Goal: Information Seeking & Learning: Learn about a topic

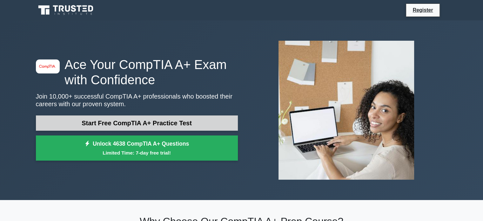
click at [155, 115] on link "Start Free CompTIA A+ Practice Test" at bounding box center [137, 122] width 202 height 15
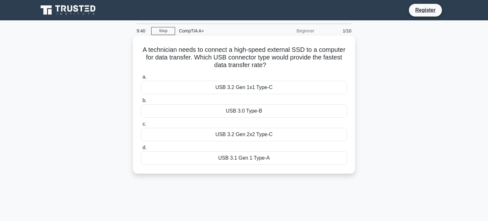
click at [256, 132] on div "USB 3.2 Gen 2x2 Type-C" at bounding box center [244, 134] width 206 height 13
click at [141, 126] on input "c. USB 3.2 Gen 2x2 Type-C" at bounding box center [141, 124] width 0 height 4
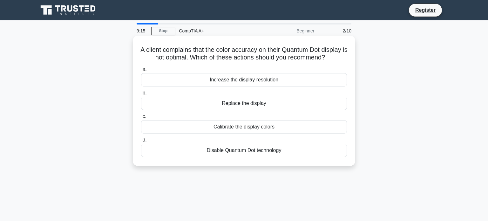
click at [248, 85] on div "Increase the display resolution" at bounding box center [244, 79] width 206 height 13
click at [141, 71] on input "a. Increase the display resolution" at bounding box center [141, 69] width 0 height 4
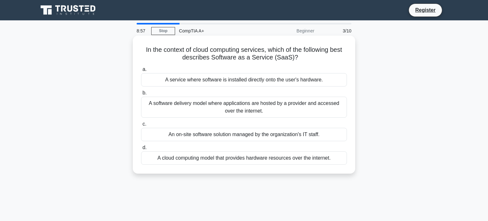
click at [276, 77] on div "A service where software is installed directly onto the user's hardware." at bounding box center [244, 79] width 206 height 13
click at [141, 71] on input "a. A service where software is installed directly onto the user's hardware." at bounding box center [141, 69] width 0 height 4
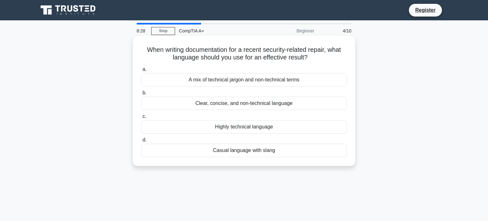
click at [262, 123] on div "Highly technical language" at bounding box center [244, 126] width 206 height 13
click at [141, 119] on input "c. Highly technical language" at bounding box center [141, 116] width 0 height 4
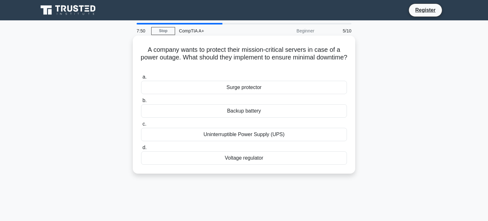
click at [258, 133] on div "Uninterruptible Power Supply (UPS)" at bounding box center [244, 134] width 206 height 13
click at [141, 126] on input "c. Uninterruptible Power Supply (UPS)" at bounding box center [141, 124] width 0 height 4
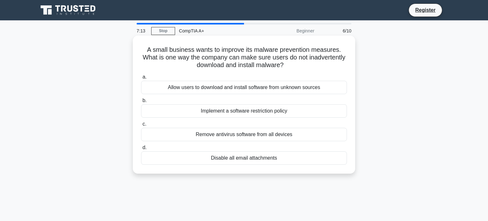
click at [279, 109] on div "Implement a software restriction policy" at bounding box center [244, 110] width 206 height 13
click at [141, 103] on input "b. Implement a software restriction policy" at bounding box center [141, 100] width 0 height 4
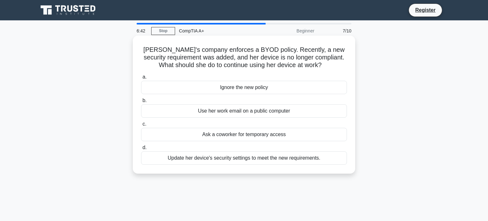
click at [297, 155] on div "Update her device's security settings to meet the new requirements." at bounding box center [244, 157] width 206 height 13
click at [141, 150] on input "d. Update her device's security settings to meet the new requirements." at bounding box center [141, 148] width 0 height 4
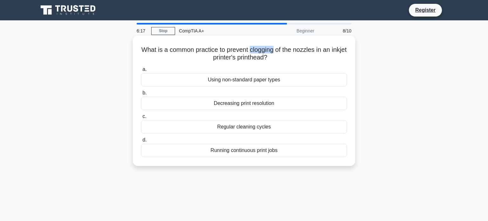
drag, startPoint x: 283, startPoint y: 47, endPoint x: 259, endPoint y: 45, distance: 24.5
click at [259, 46] on h5 "What is a common practice to prevent clogging of the nozzles in an inkjet print…" at bounding box center [243, 54] width 207 height 16
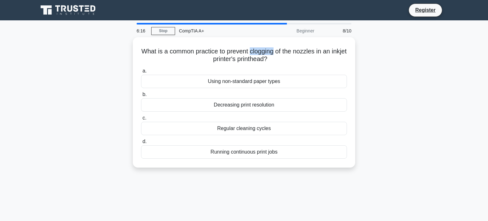
copy h5 "clogging"
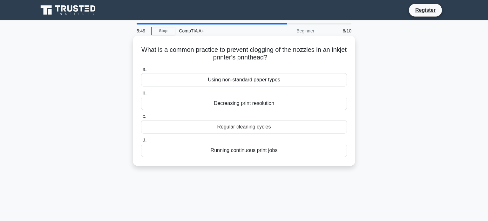
click at [269, 125] on div "Regular cleaning cycles" at bounding box center [244, 126] width 206 height 13
click at [141, 119] on input "c. Regular cleaning cycles" at bounding box center [141, 116] width 0 height 4
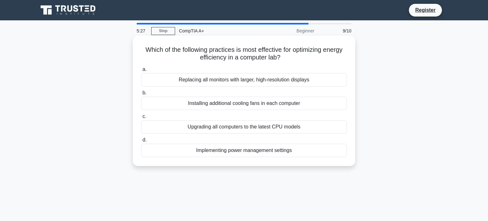
click at [281, 149] on div "Implementing power management settings" at bounding box center [244, 150] width 206 height 13
click at [141, 142] on input "d. Implementing power management settings" at bounding box center [141, 140] width 0 height 4
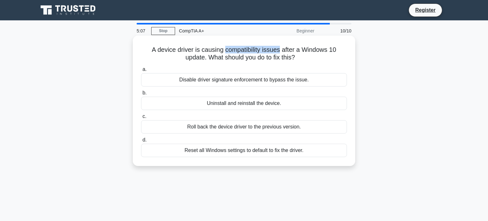
drag, startPoint x: 226, startPoint y: 48, endPoint x: 282, endPoint y: 48, distance: 55.9
click at [282, 48] on h5 "A device driver is causing compatibility issues after a Windows 10 update. What…" at bounding box center [243, 54] width 207 height 16
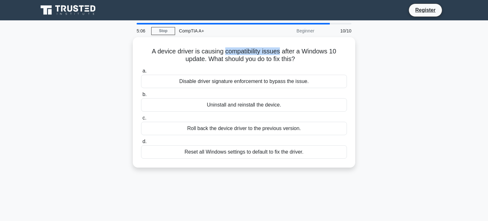
copy h5 "compatibility issues"
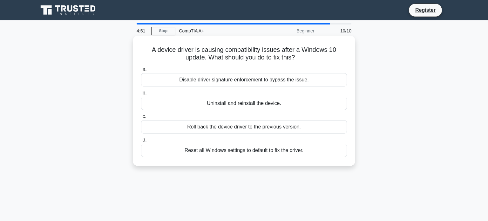
click at [263, 123] on div "Roll back the device driver to the previous version." at bounding box center [244, 126] width 206 height 13
click at [141, 119] on input "c. Roll back the device driver to the previous version." at bounding box center [141, 116] width 0 height 4
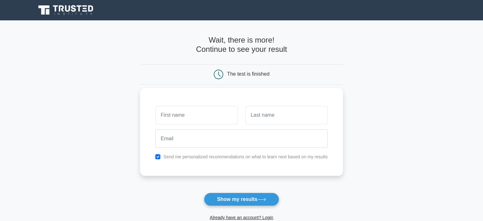
click at [187, 118] on input "text" at bounding box center [196, 115] width 82 height 18
type input "محمد"
click at [278, 118] on input "text" at bounding box center [287, 115] width 82 height 18
click at [183, 117] on input "محمد" at bounding box center [196, 115] width 82 height 18
click at [130, 121] on main "Wait, there is more! Continue to see your result The test is finished محمد" at bounding box center [241, 134] width 483 height 229
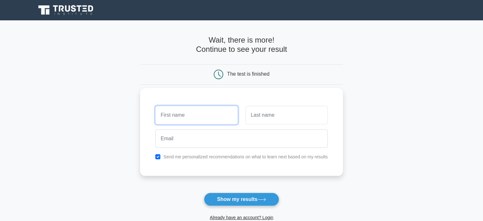
click at [192, 123] on input "text" at bounding box center [196, 115] width 82 height 18
type input "[PERSON_NAME]"
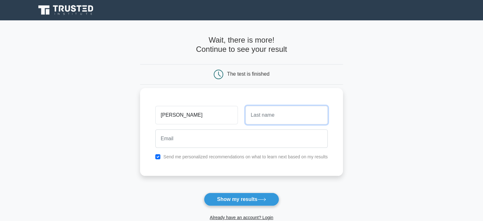
click at [263, 116] on input "text" at bounding box center [287, 115] width 82 height 18
type input "ALMuhanna"
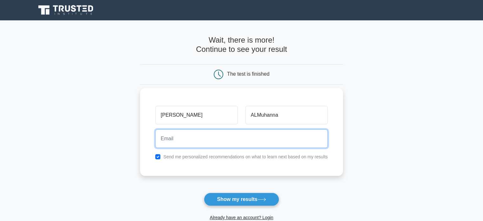
click at [216, 142] on input "email" at bounding box center [241, 138] width 173 height 18
type input "[EMAIL_ADDRESS][DOMAIN_NAME]"
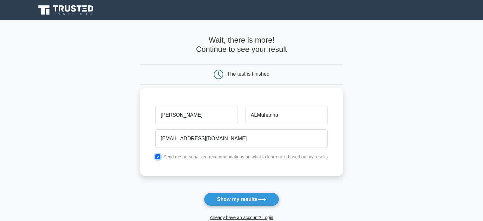
click at [159, 156] on input "checkbox" at bounding box center [157, 156] width 5 height 5
checkbox input "false"
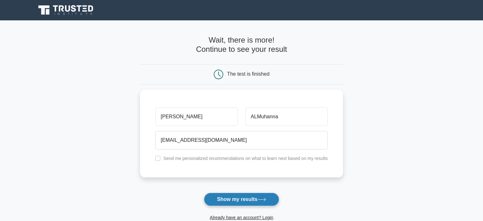
click at [228, 197] on button "Show my results" at bounding box center [241, 199] width 75 height 13
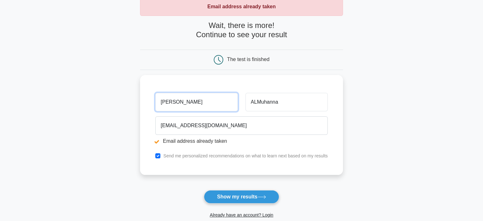
scroll to position [64, 0]
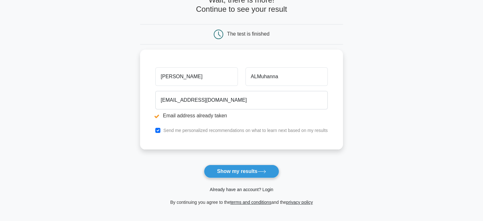
click at [267, 189] on link "Already have an account? Login" at bounding box center [242, 189] width 64 height 5
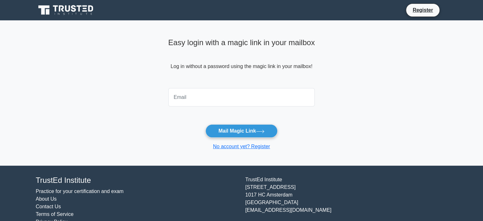
click at [196, 98] on input "email" at bounding box center [241, 97] width 147 height 18
type input "mohalmuhanna1@hotmail.com"
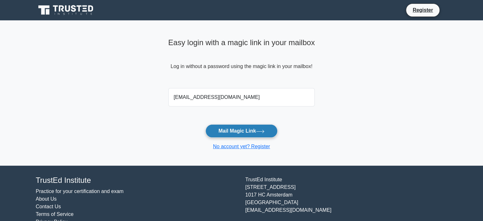
click at [248, 134] on button "Mail Magic Link" at bounding box center [242, 130] width 72 height 13
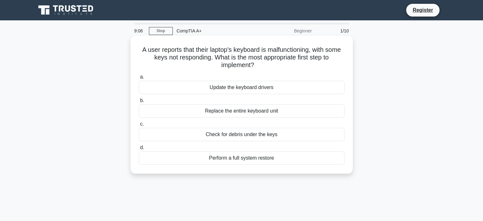
click at [227, 134] on div "Check for debris under the keys" at bounding box center [242, 134] width 206 height 13
click at [139, 126] on input "c. Check for debris under the keys" at bounding box center [139, 124] width 0 height 4
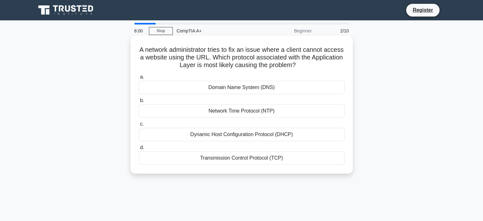
click at [258, 159] on div "Transmission Control Protocol (TCP)" at bounding box center [242, 157] width 206 height 13
click at [139, 150] on input "d. Transmission Control Protocol (TCP)" at bounding box center [139, 148] width 0 height 4
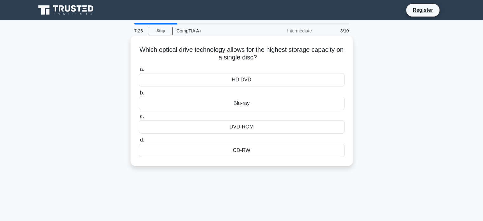
click at [242, 104] on div "Blu-ray" at bounding box center [242, 103] width 206 height 13
click at [139, 95] on input "b. Blu-ray" at bounding box center [139, 93] width 0 height 4
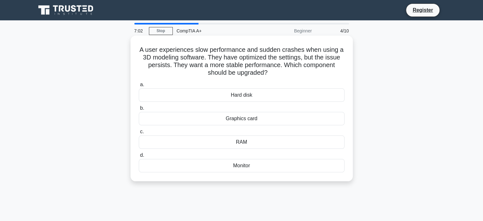
click at [252, 141] on div "RAM" at bounding box center [242, 141] width 206 height 13
click at [139, 134] on input "c. RAM" at bounding box center [139, 132] width 0 height 4
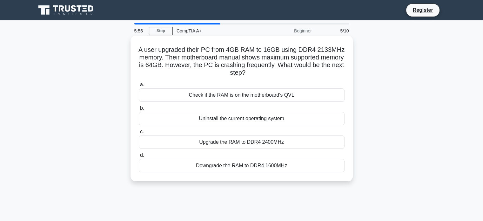
click at [254, 96] on div "Check if the RAM is on the motherboard's QVL" at bounding box center [242, 94] width 206 height 13
click at [139, 87] on input "a. Check if the RAM is on the motherboard's QVL" at bounding box center [139, 85] width 0 height 4
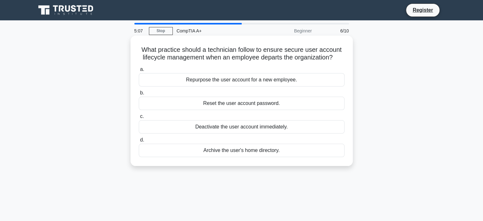
click at [315, 82] on div "Repurpose the user account for a new employee." at bounding box center [242, 79] width 206 height 13
click at [139, 71] on input "a. Repurpose the user account for a new employee." at bounding box center [139, 69] width 0 height 4
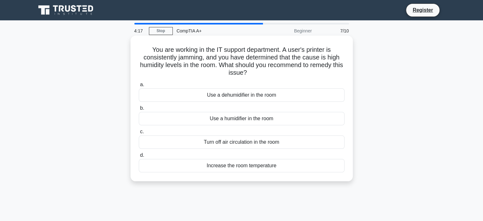
click at [318, 95] on div "Use a dehumidifier in the room" at bounding box center [242, 94] width 206 height 13
click at [139, 87] on input "a. Use a dehumidifier in the room" at bounding box center [139, 85] width 0 height 4
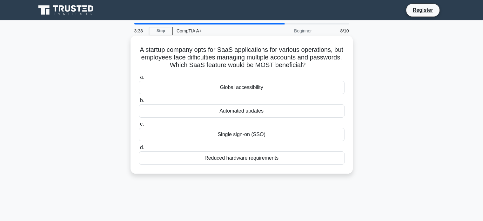
click at [254, 136] on div "Single sign-on (SSO)" at bounding box center [242, 134] width 206 height 13
click at [139, 126] on input "c. Single sign-on (SSO)" at bounding box center [139, 124] width 0 height 4
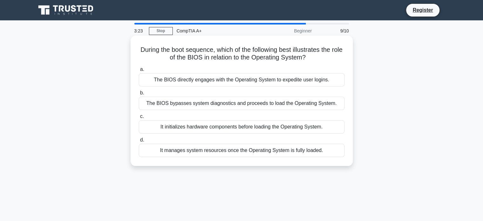
click at [232, 79] on div "The BIOS directly engages with the Operating System to expedite user logins." at bounding box center [242, 79] width 206 height 13
click at [139, 71] on input "a. The BIOS directly engages with the Operating System to expedite user logins." at bounding box center [139, 69] width 0 height 4
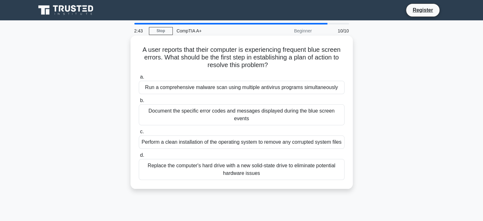
click at [261, 112] on div "Document the specific error codes and messages displayed during the blue screen…" at bounding box center [242, 114] width 206 height 21
click at [139, 103] on input "b. Document the specific error codes and messages displayed during the blue scr…" at bounding box center [139, 100] width 0 height 4
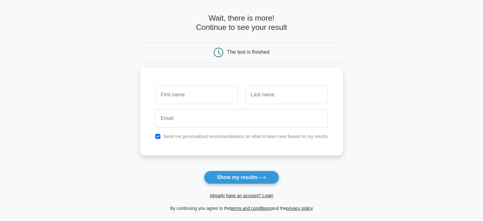
scroll to position [64, 0]
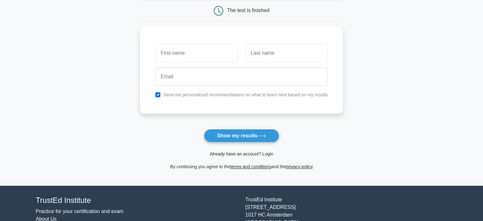
click at [267, 154] on link "Already have an account? Login" at bounding box center [242, 153] width 64 height 5
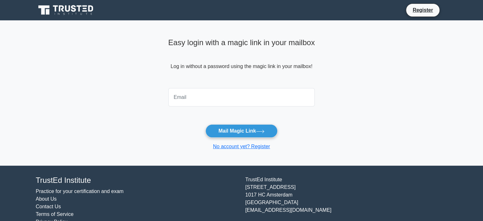
click at [235, 95] on input "email" at bounding box center [241, 97] width 147 height 18
type input "[EMAIL_ADDRESS][DOMAIN_NAME]"
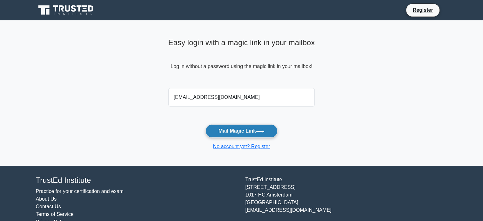
click at [258, 132] on icon at bounding box center [260, 131] width 9 height 3
